Goal: Task Accomplishment & Management: Manage account settings

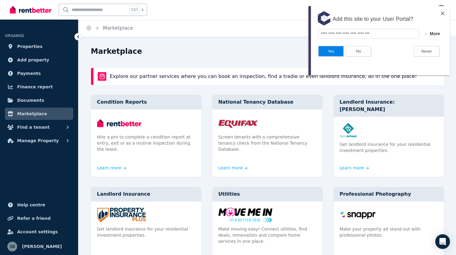
click at [442, 14] on img at bounding box center [442, 14] width 4 height 4
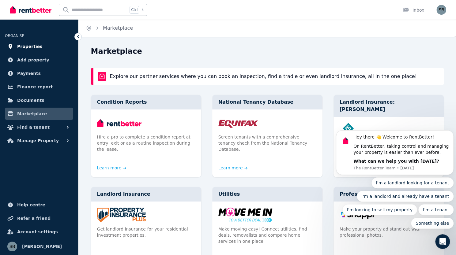
click at [42, 47] on link "Properties" at bounding box center [39, 46] width 68 height 12
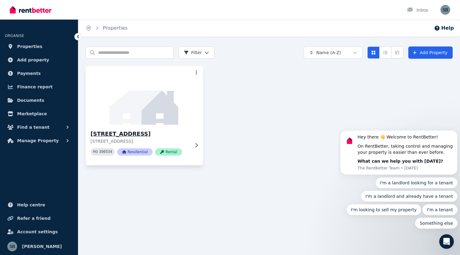
click at [151, 112] on img at bounding box center [144, 96] width 123 height 62
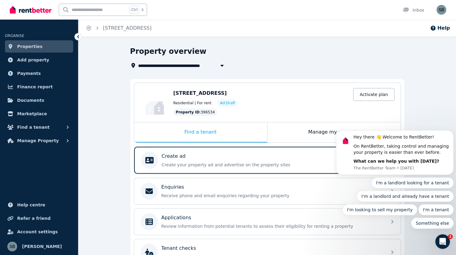
click at [374, 102] on body "Hey there 👋 Welcome to RentBetter! On RentBetter, taking control and managing y…" at bounding box center [395, 155] width 118 height 162
click at [375, 96] on body "Hey there 👋 Welcome to RentBetter! On RentBetter, taking control and managing y…" at bounding box center [395, 155] width 118 height 162
click at [364, 95] on body "Hey there 👋 Welcome to RentBetter! On RentBetter, taking control and managing y…" at bounding box center [395, 155] width 118 height 162
click at [370, 99] on body "Hey there 👋 Welcome to RentBetter! On RentBetter, taking control and managing y…" at bounding box center [395, 155] width 118 height 162
drag, startPoint x: 321, startPoint y: 139, endPoint x: 322, endPoint y: 131, distance: 7.7
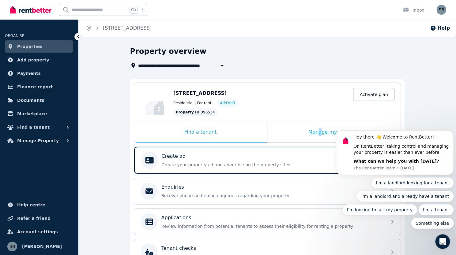
click at [322, 131] on div "Manage my property" at bounding box center [333, 132] width 133 height 20
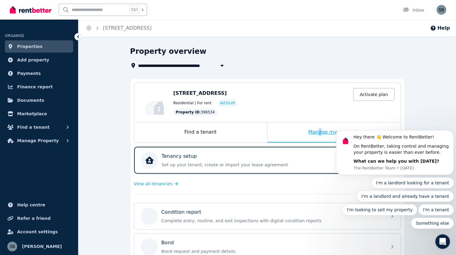
scroll to position [21, 0]
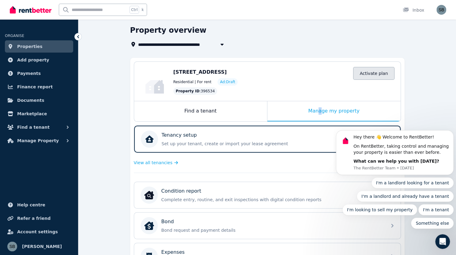
click at [375, 71] on link "Activate plan" at bounding box center [373, 73] width 41 height 13
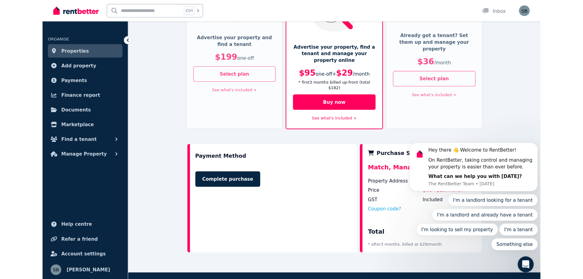
scroll to position [113, 0]
